Goal: Task Accomplishment & Management: Use online tool/utility

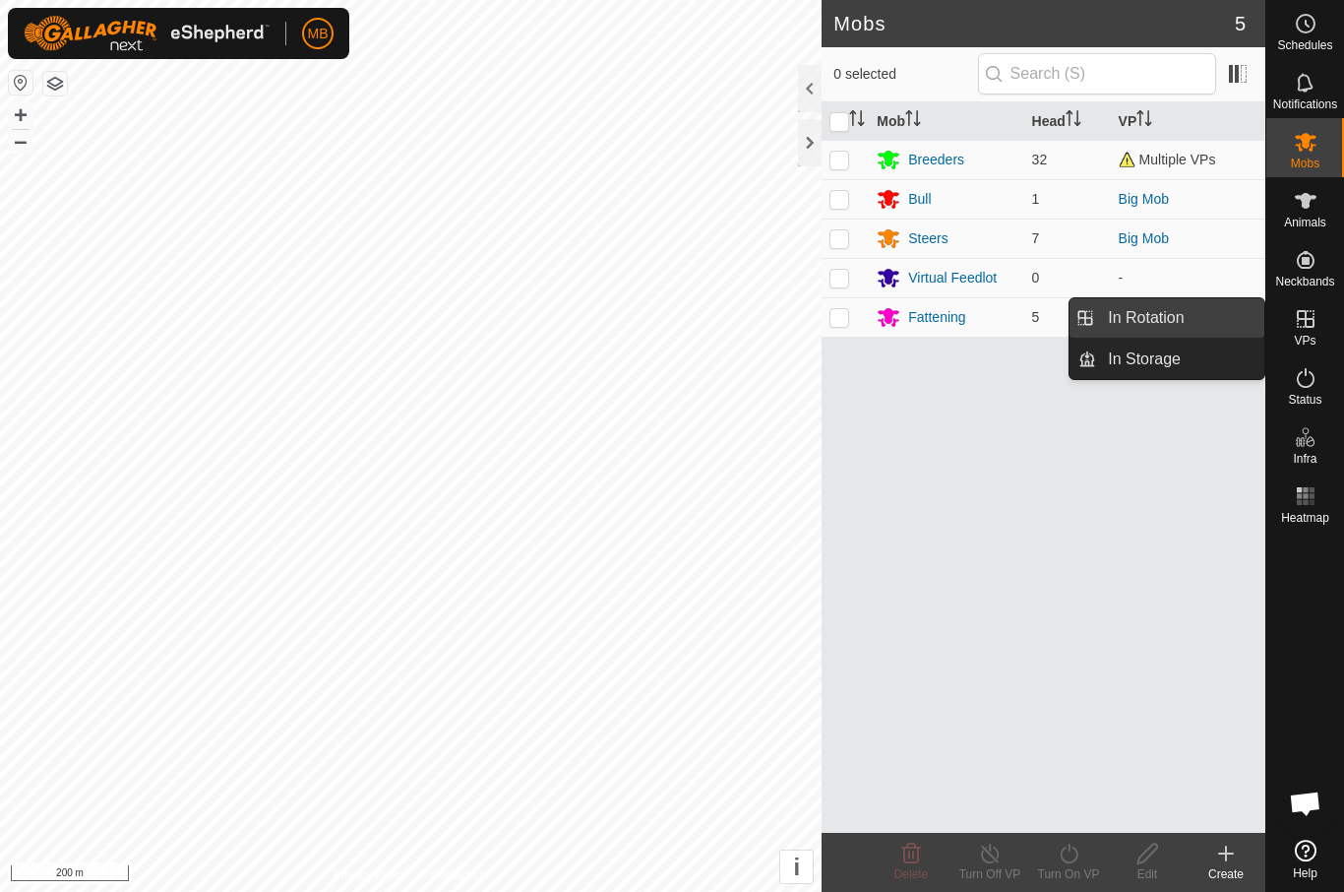
click at [1224, 303] on link "In Rotation" at bounding box center [1180, 317] width 168 height 39
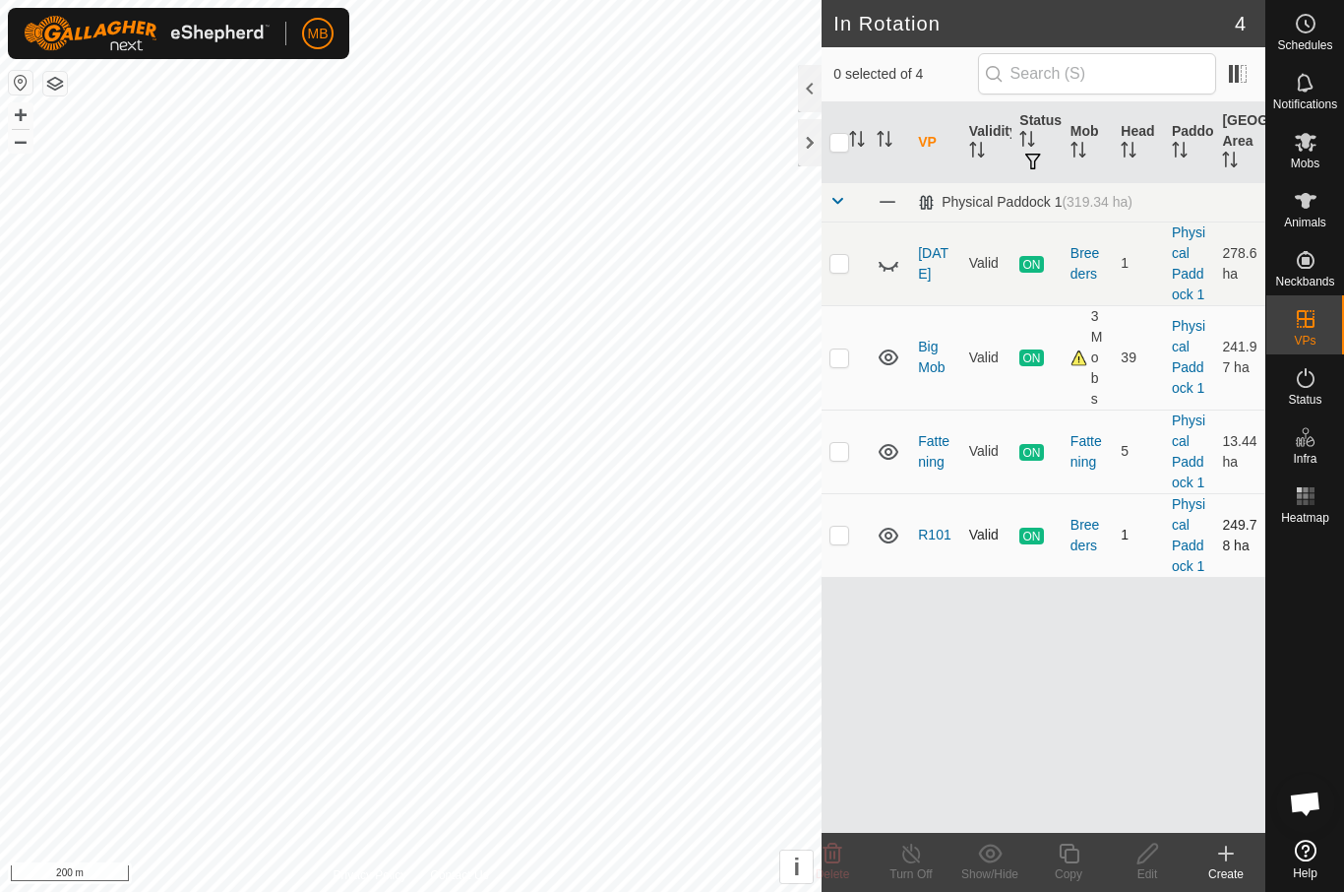
click at [837, 537] on p-checkbox at bounding box center [840, 535] width 20 height 16
checkbox input "true"
click at [1304, 200] on icon at bounding box center [1306, 201] width 22 height 16
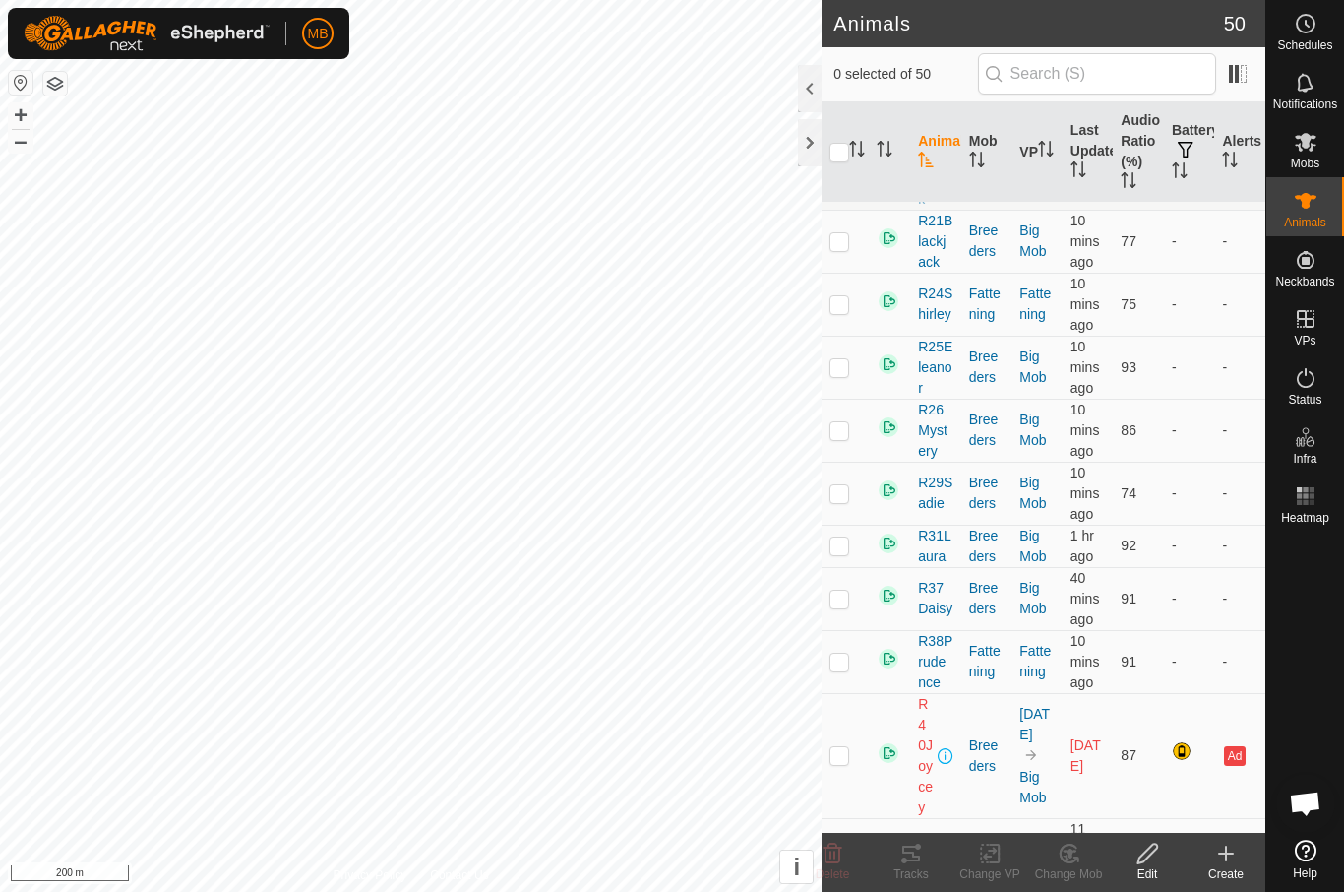
checkbox input "true"
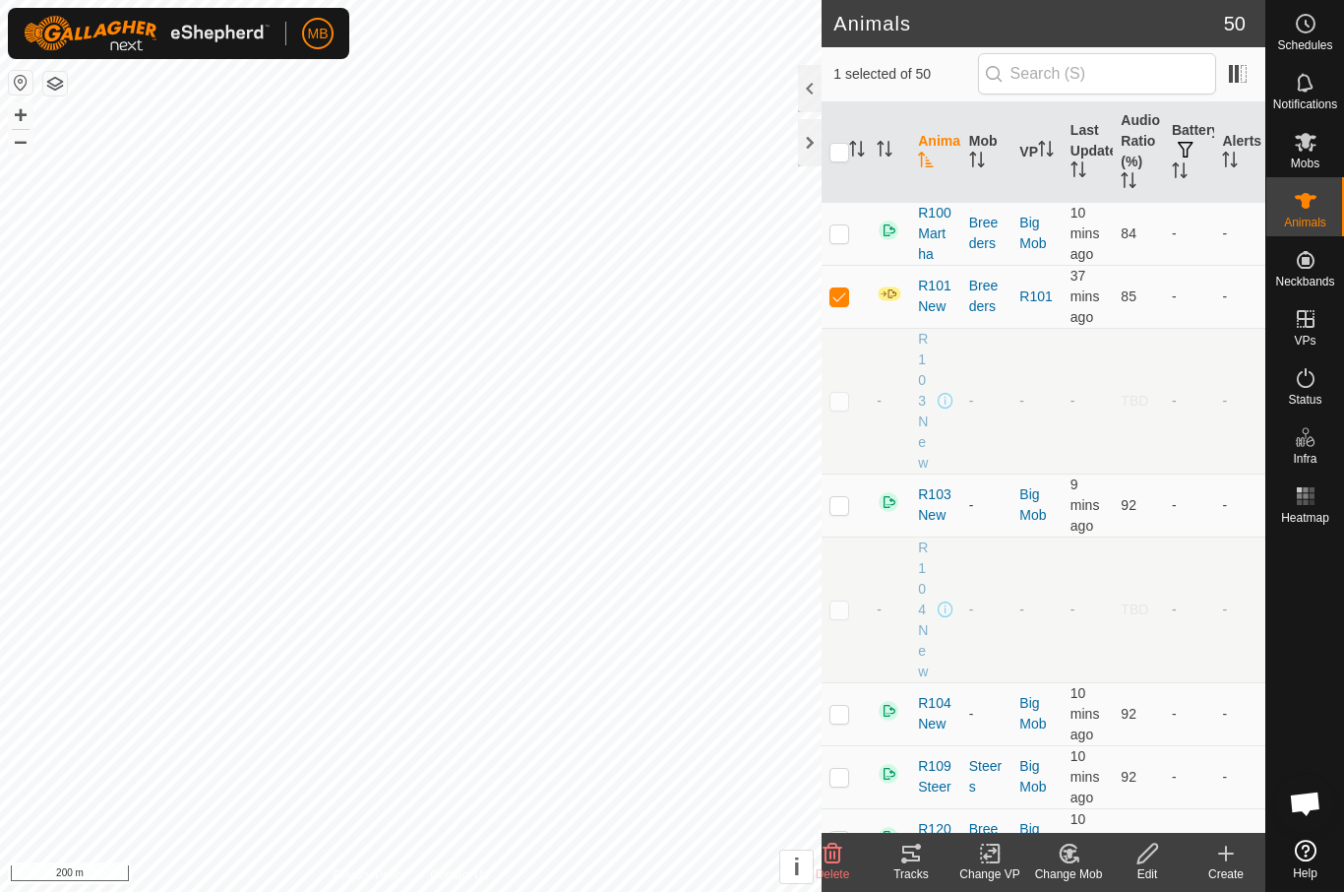
click at [923, 871] on div "Tracks" at bounding box center [911, 874] width 79 height 18
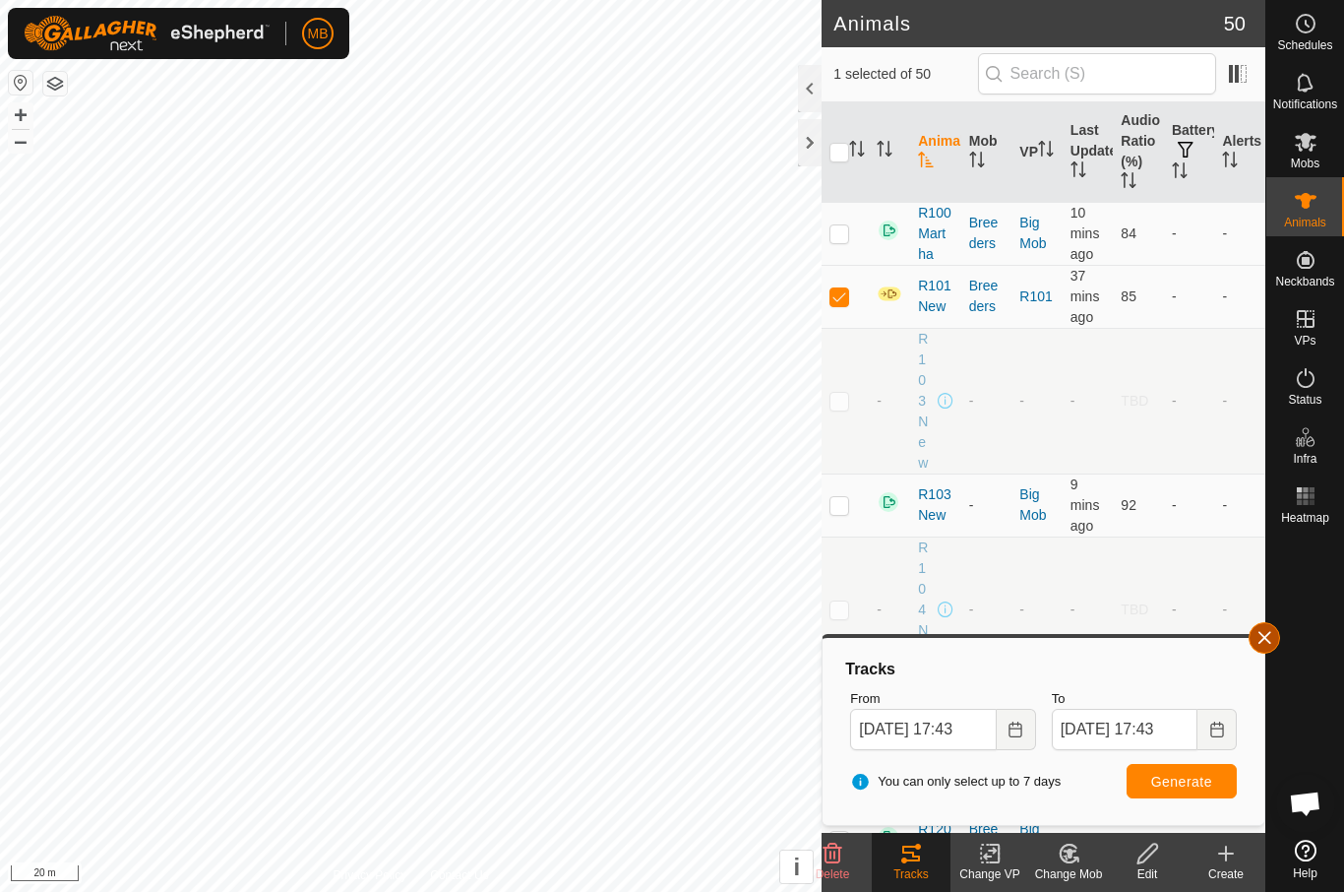
click at [1250, 639] on button "button" at bounding box center [1264, 637] width 31 height 31
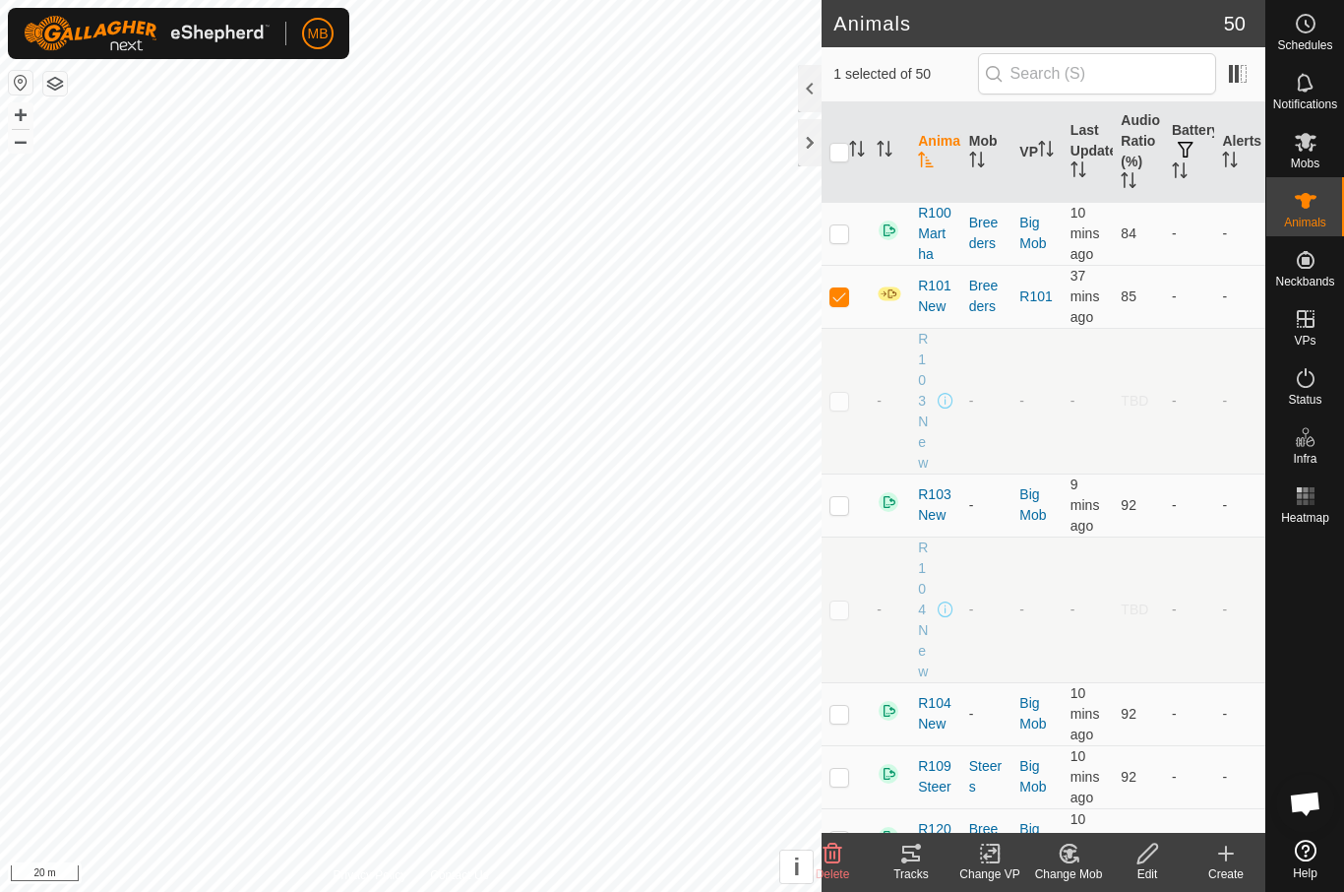
click at [993, 862] on icon at bounding box center [994, 853] width 9 height 18
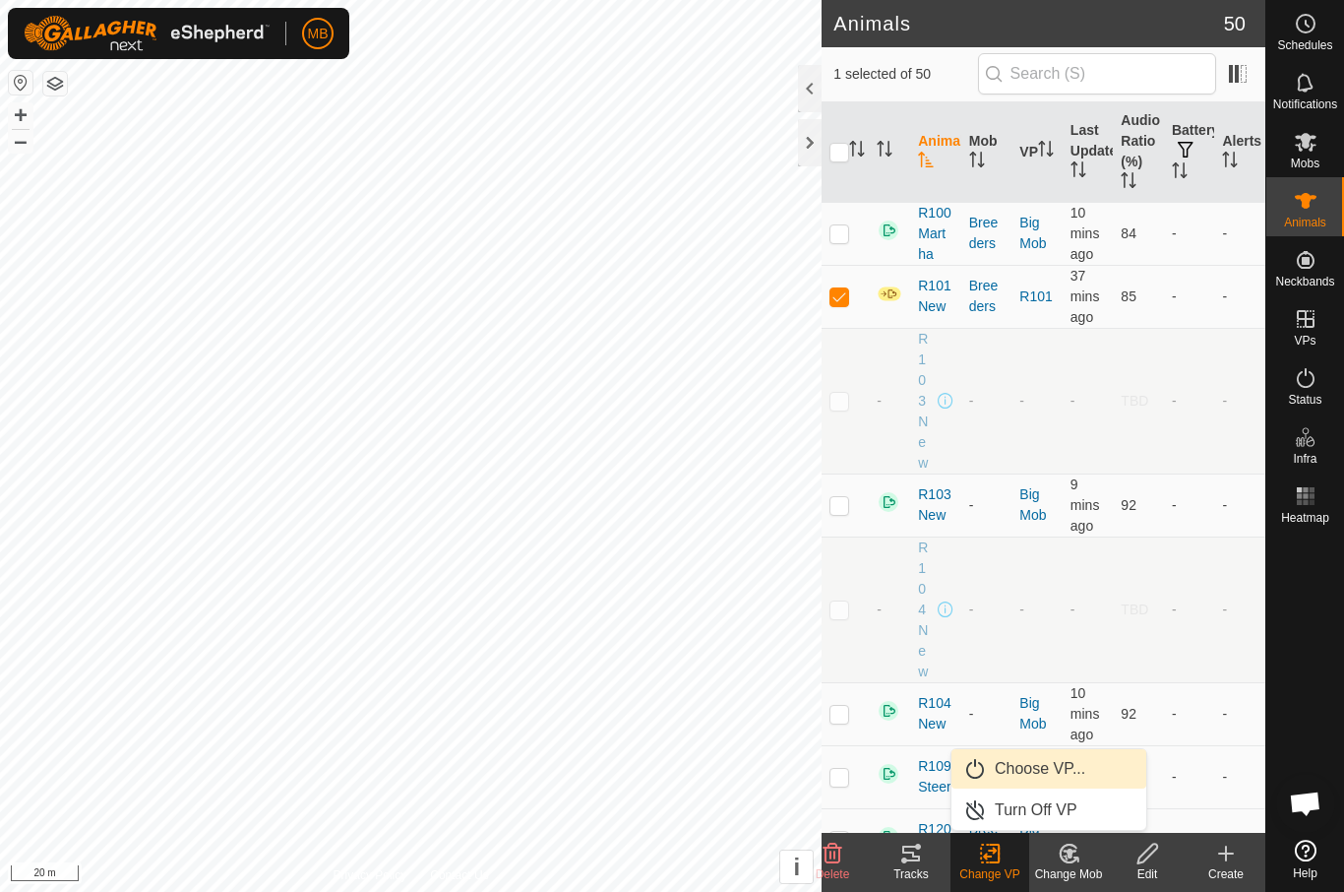
click at [1092, 775] on link "Choose VP..." at bounding box center [1049, 768] width 195 height 39
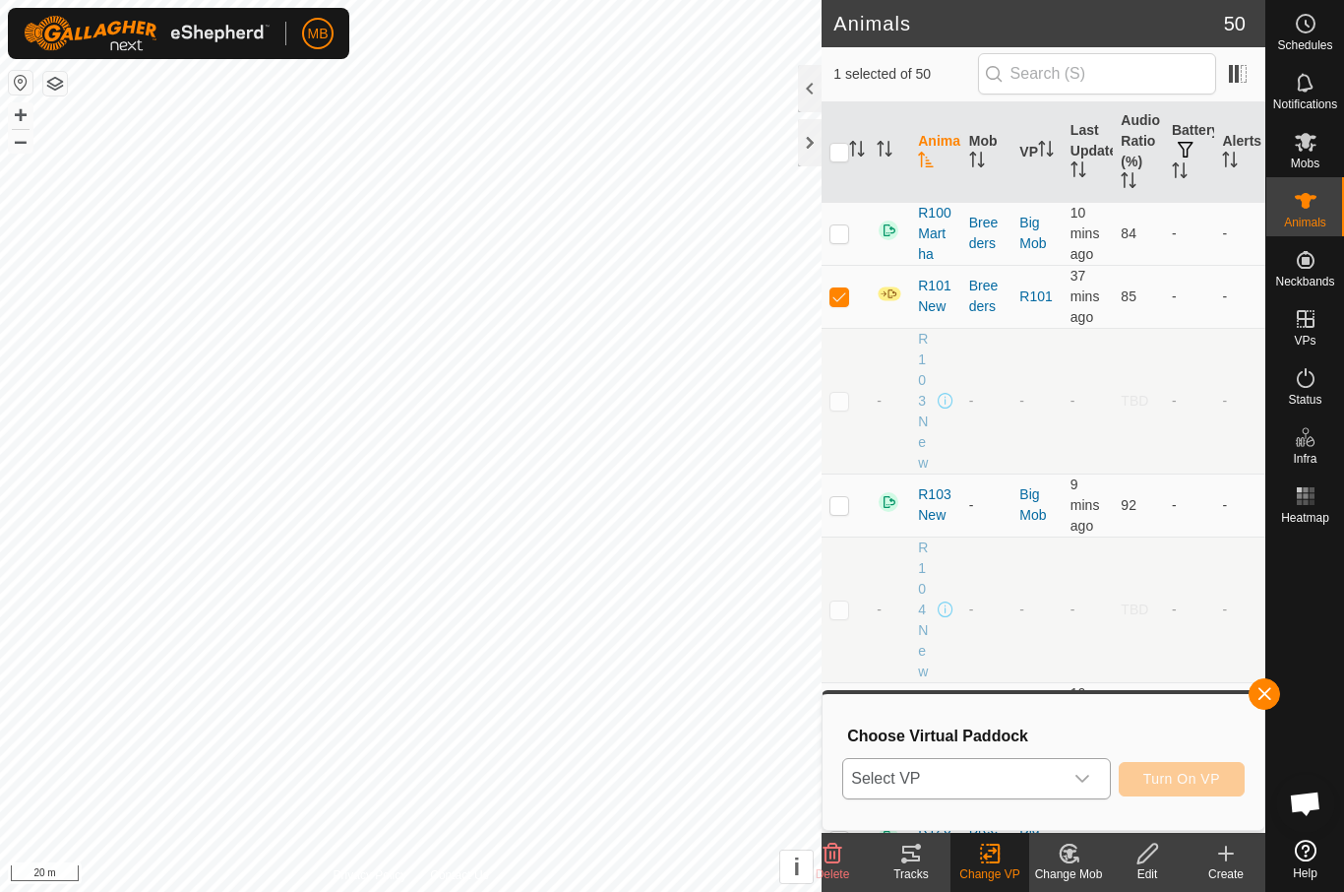
click at [1077, 780] on icon "dropdown trigger" at bounding box center [1083, 779] width 16 height 16
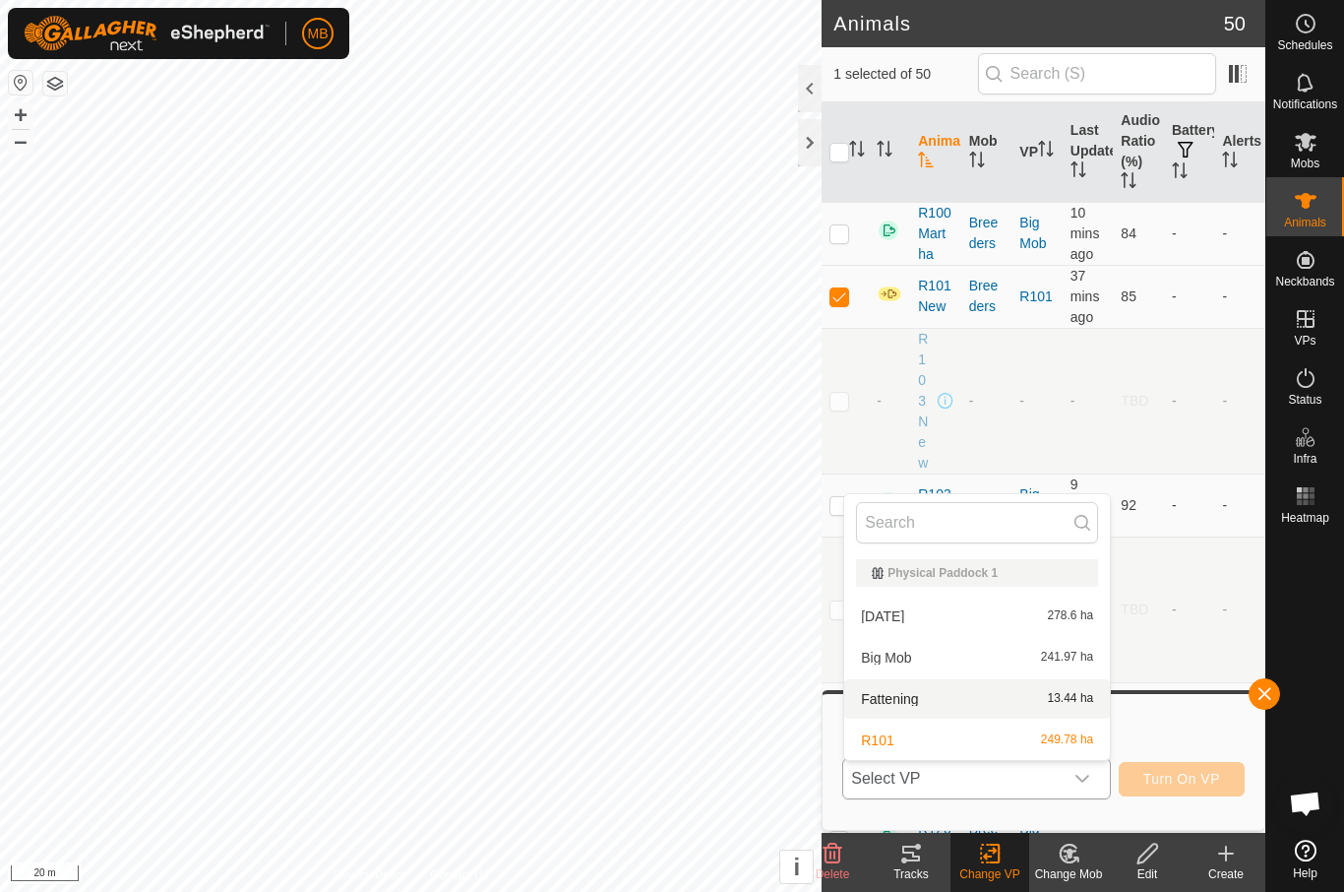
click at [1061, 705] on span "13.44 ha" at bounding box center [1071, 699] width 46 height 14
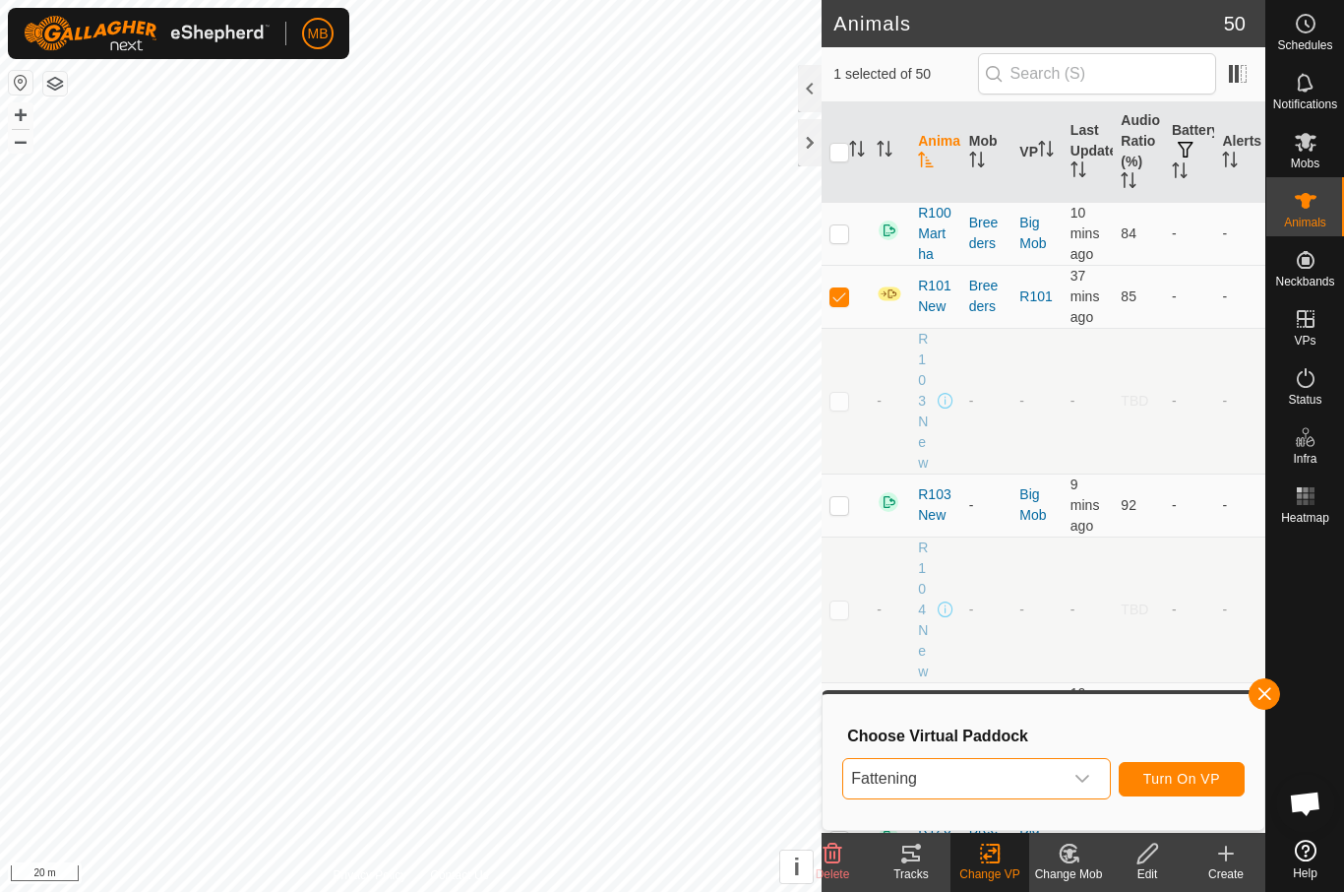
click at [1214, 783] on span "Turn On VP" at bounding box center [1182, 779] width 77 height 16
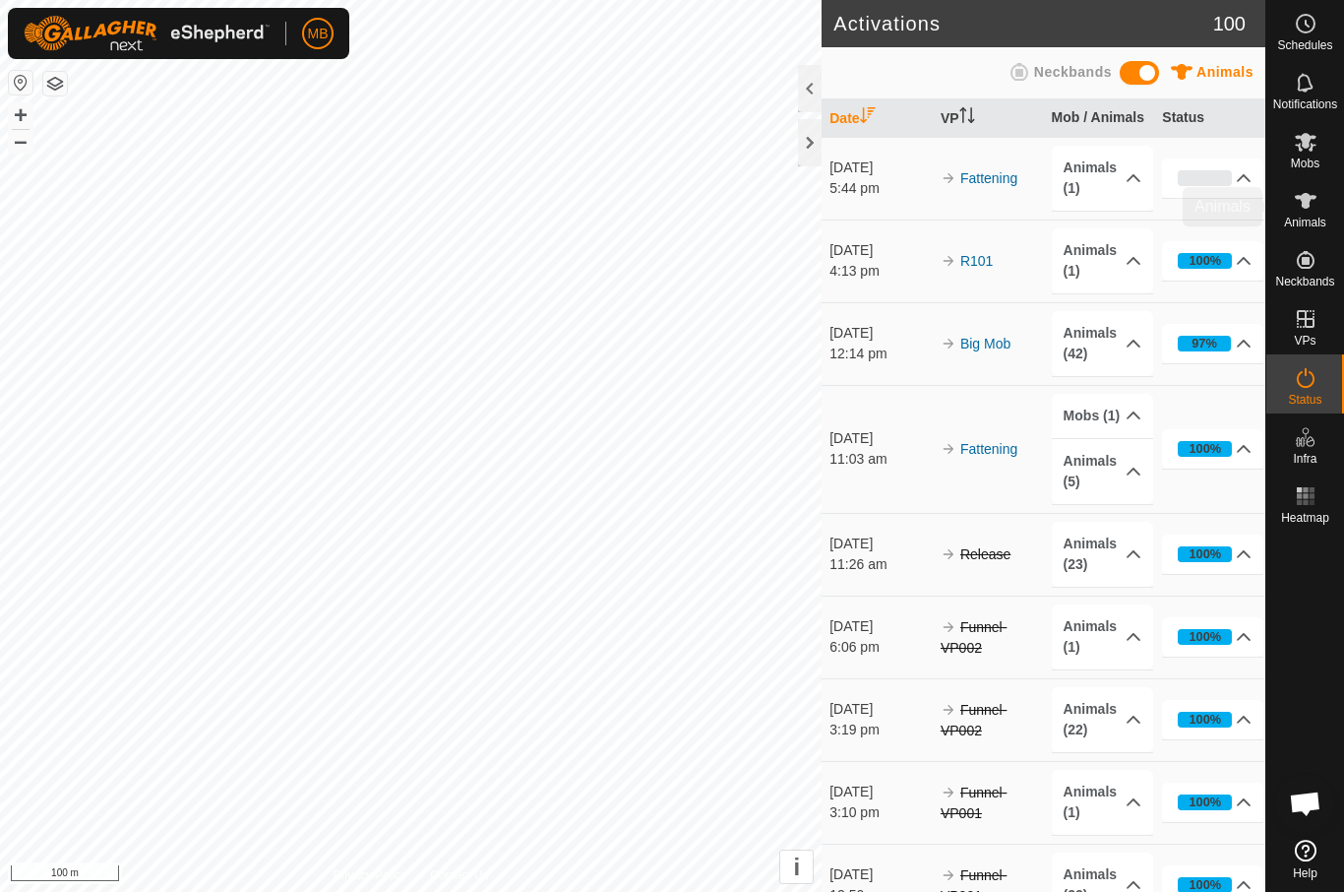
click at [1299, 210] on icon at bounding box center [1306, 201] width 24 height 24
